Goal: Check status: Check status

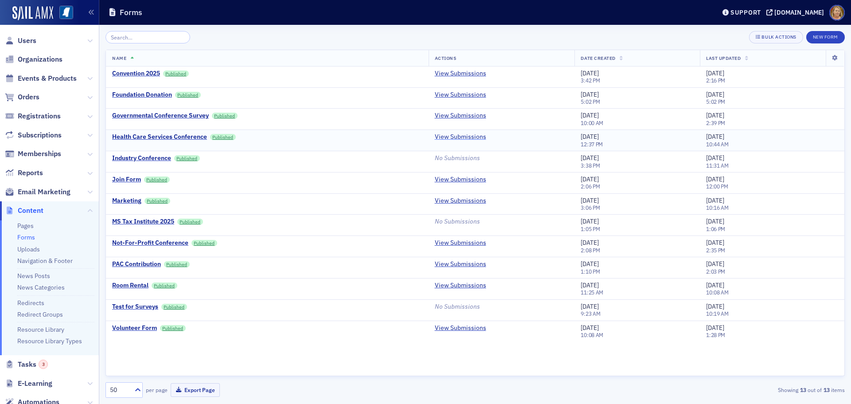
click at [455, 137] on link "View Submissions" at bounding box center [460, 137] width 51 height 8
